Goal: Task Accomplishment & Management: Manage account settings

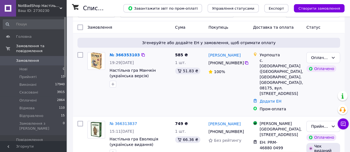
scroll to position [28, 0]
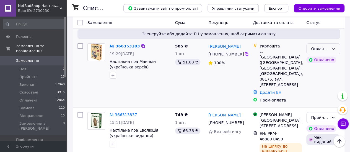
click at [337, 50] on div "Оплачено" at bounding box center [323, 48] width 34 height 11
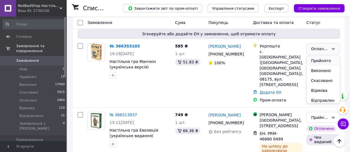
click at [333, 59] on li "Прийнято" at bounding box center [322, 61] width 33 height 10
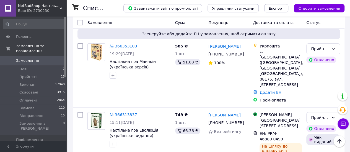
click at [31, 75] on span "Прийняті" at bounding box center [27, 77] width 17 height 5
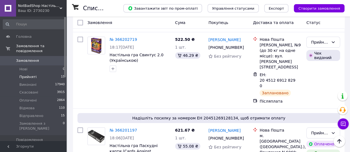
scroll to position [960, 0]
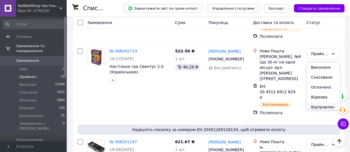
click at [316, 103] on li "Відправлено" at bounding box center [322, 109] width 33 height 15
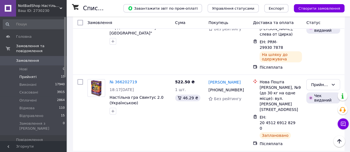
scroll to position [905, 0]
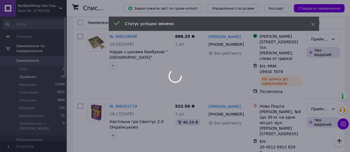
click at [335, 41] on div at bounding box center [175, 76] width 350 height 152
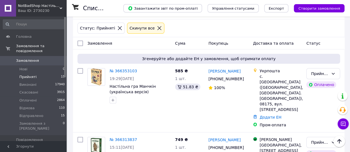
scroll to position [0, 0]
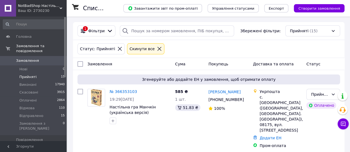
click at [34, 75] on span "Прийняті" at bounding box center [27, 77] width 17 height 5
click at [23, 75] on span "Прийняті" at bounding box center [27, 77] width 17 height 5
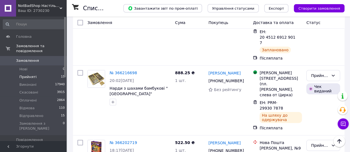
scroll to position [944, 0]
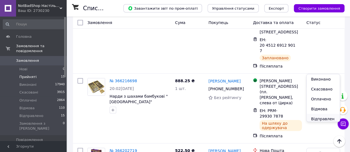
click at [318, 115] on li "Відправлено" at bounding box center [322, 121] width 33 height 15
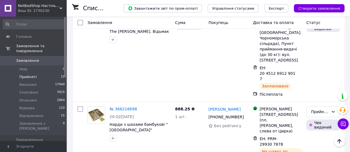
scroll to position [861, 0]
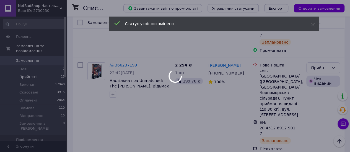
click at [333, 80] on div at bounding box center [175, 76] width 350 height 152
click at [332, 78] on div at bounding box center [175, 76] width 350 height 152
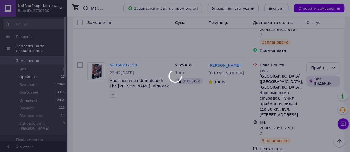
click at [331, 77] on div at bounding box center [175, 76] width 350 height 152
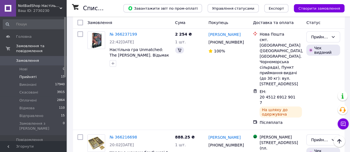
scroll to position [829, 0]
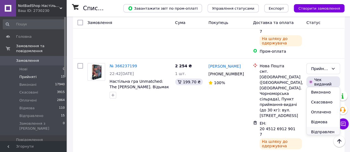
click at [317, 131] on li "Відправлено" at bounding box center [322, 134] width 33 height 15
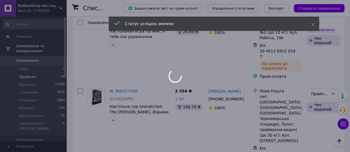
scroll to position [801, 0]
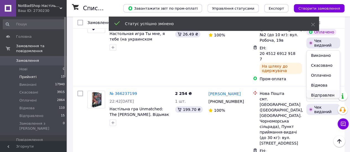
click at [322, 92] on li "Відправлено" at bounding box center [322, 97] width 33 height 15
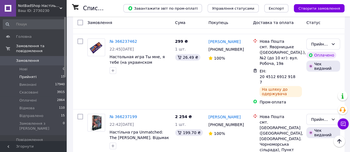
scroll to position [718, 0]
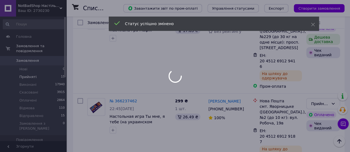
click at [323, 37] on div at bounding box center [175, 76] width 350 height 152
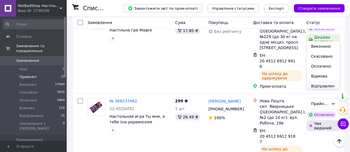
click at [316, 84] on li "Відправлено" at bounding box center [322, 88] width 33 height 15
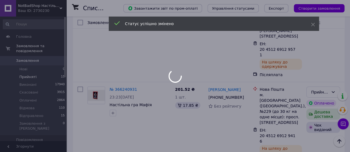
scroll to position [608, 0]
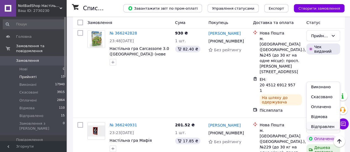
click at [315, 124] on li "Відправлено" at bounding box center [322, 129] width 33 height 15
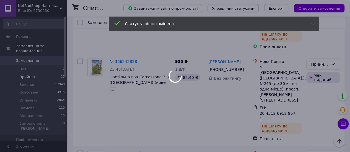
scroll to position [553, 0]
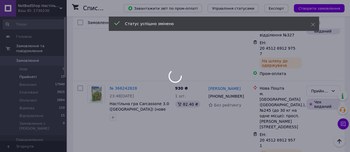
click at [338, 58] on div at bounding box center [175, 76] width 350 height 152
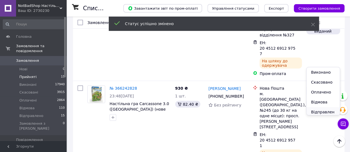
click at [318, 114] on li "Відправлено" at bounding box center [322, 114] width 33 height 15
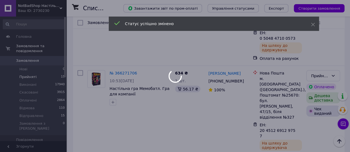
scroll to position [470, 0]
click at [329, 76] on div at bounding box center [175, 76] width 350 height 152
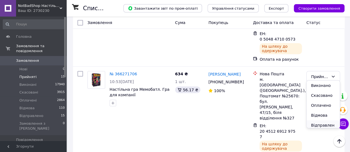
click at [315, 121] on li "Відправлено" at bounding box center [322, 128] width 33 height 15
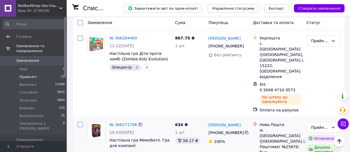
scroll to position [414, 0]
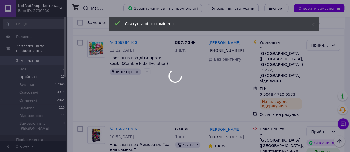
click at [338, 53] on div at bounding box center [175, 76] width 350 height 152
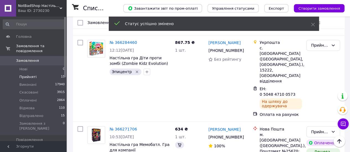
click at [338, 126] on div "Прийнято" at bounding box center [323, 131] width 34 height 11
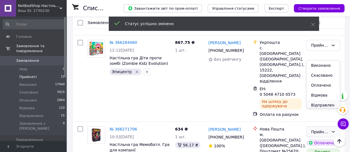
click at [325, 103] on li "Відправлено" at bounding box center [322, 107] width 33 height 15
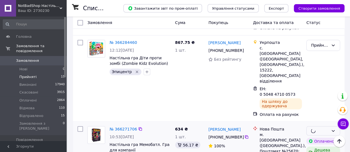
scroll to position [359, 0]
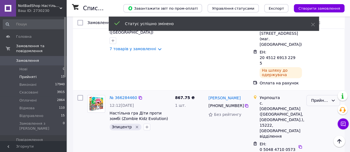
click at [333, 100] on icon at bounding box center [332, 101] width 3 height 2
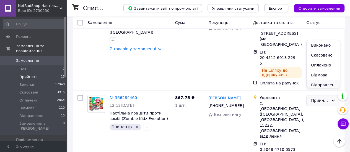
click at [319, 83] on li "Відправлено" at bounding box center [322, 87] width 33 height 15
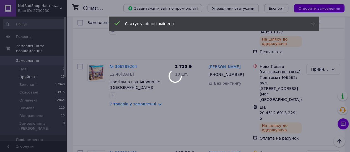
scroll to position [276, 0]
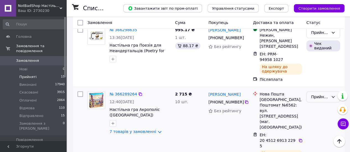
click at [329, 91] on div "Прийнято" at bounding box center [323, 96] width 34 height 11
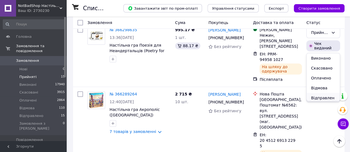
click at [326, 94] on li "Відправлено" at bounding box center [322, 100] width 33 height 15
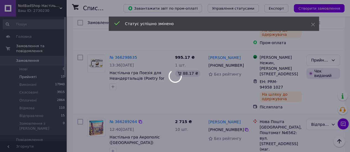
scroll to position [221, 0]
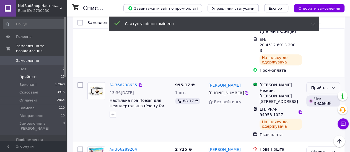
click at [331, 86] on icon at bounding box center [333, 88] width 4 height 4
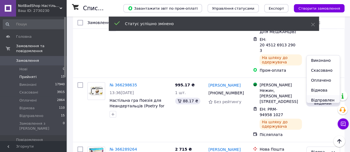
click at [319, 96] on li "Відправлено" at bounding box center [322, 102] width 33 height 15
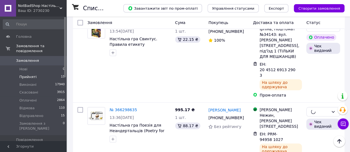
scroll to position [166, 0]
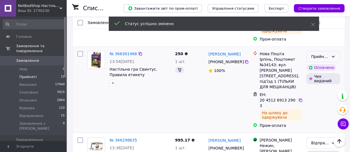
click at [332, 51] on div "Прийнято" at bounding box center [323, 56] width 34 height 11
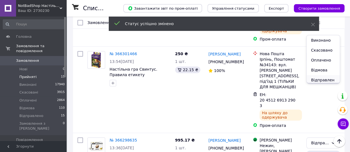
click at [325, 81] on li "Відправлено" at bounding box center [322, 82] width 33 height 15
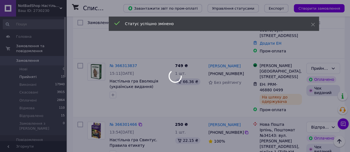
scroll to position [83, 0]
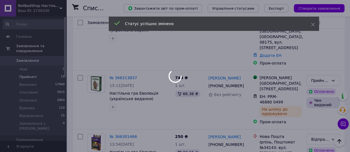
click at [331, 64] on div at bounding box center [175, 76] width 350 height 152
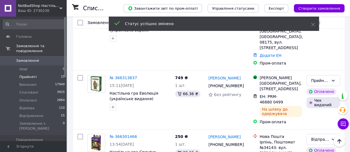
click at [331, 79] on icon at bounding box center [333, 81] width 4 height 4
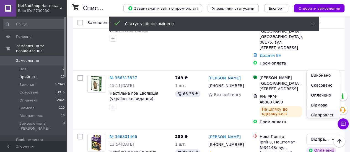
click at [318, 111] on li "Відправлено" at bounding box center [322, 117] width 33 height 15
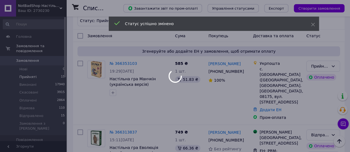
scroll to position [27, 0]
